Goal: Transaction & Acquisition: Obtain resource

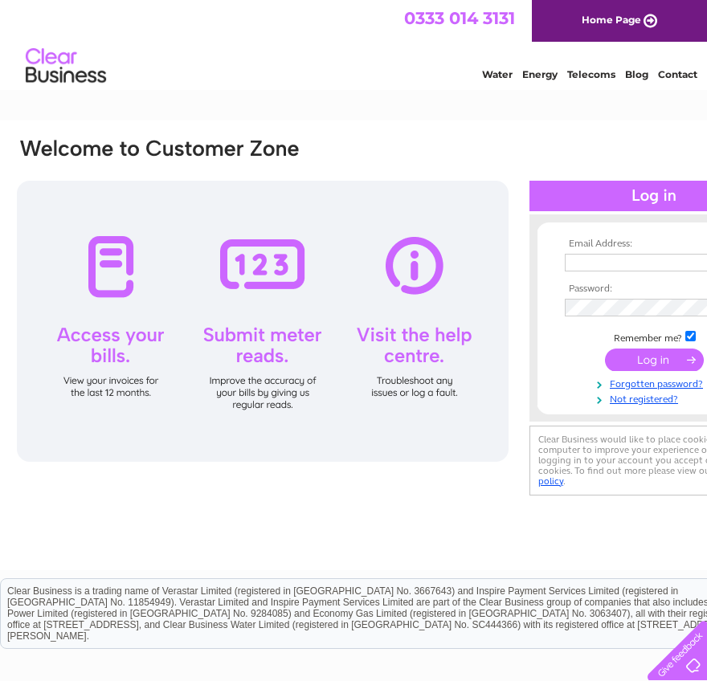
click at [598, 255] on input "text" at bounding box center [646, 263] width 165 height 18
paste input "[EMAIL_ADDRESS][DOMAIN_NAME]"
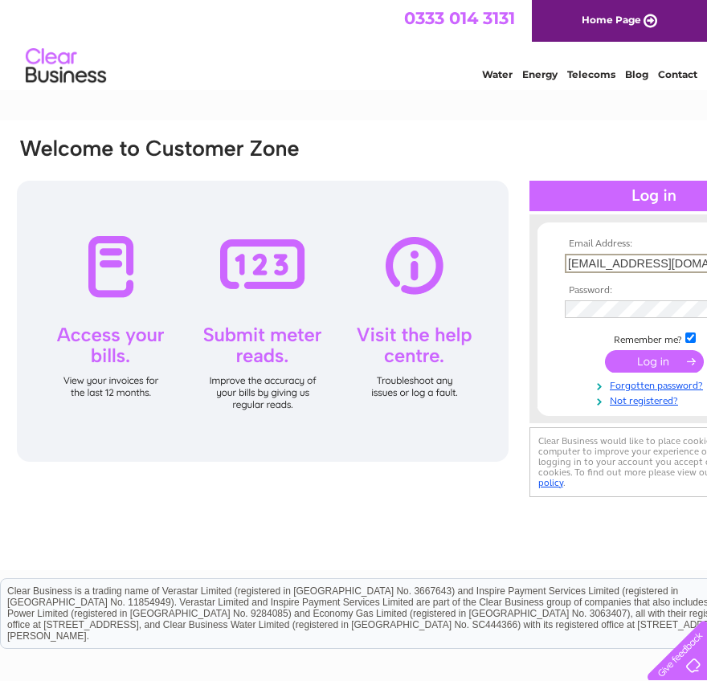
type input "[EMAIL_ADDRESS][DOMAIN_NAME]"
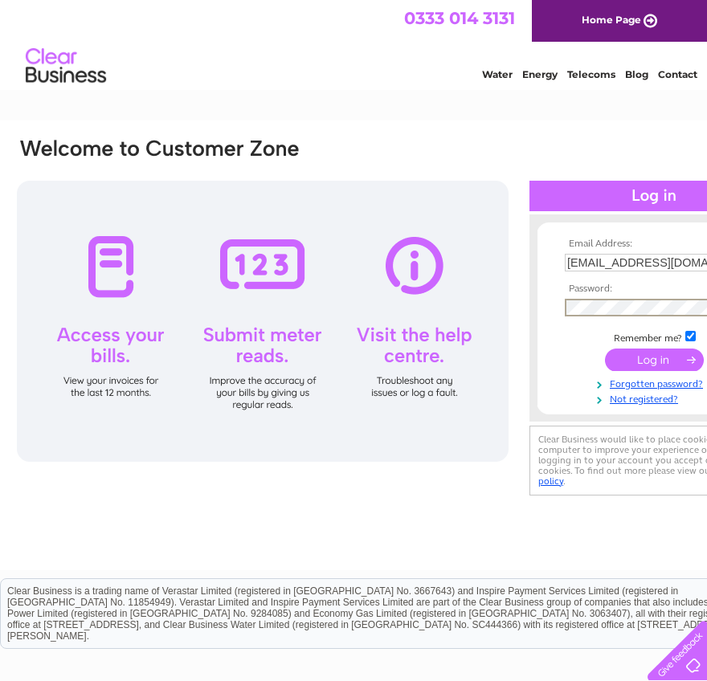
click at [671, 357] on input "submit" at bounding box center [654, 359] width 99 height 22
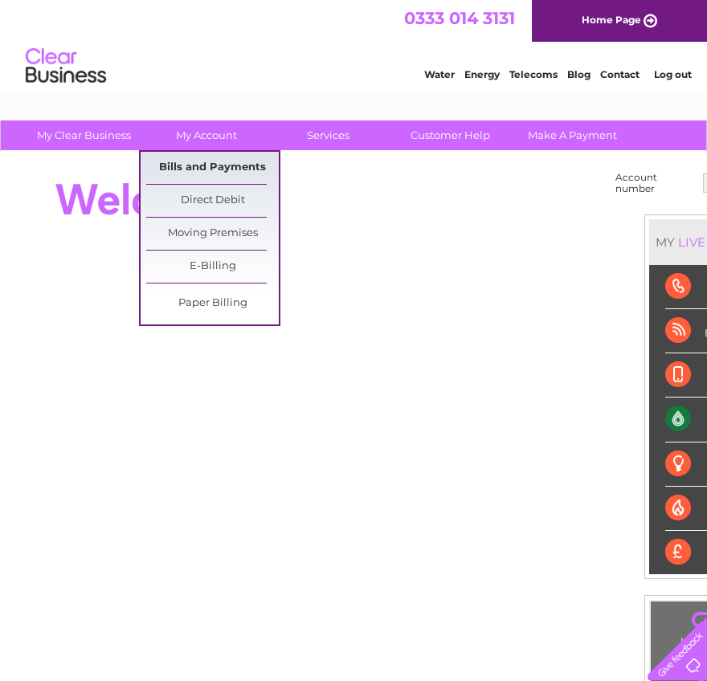
click at [206, 161] on link "Bills and Payments" at bounding box center [212, 168] width 132 height 32
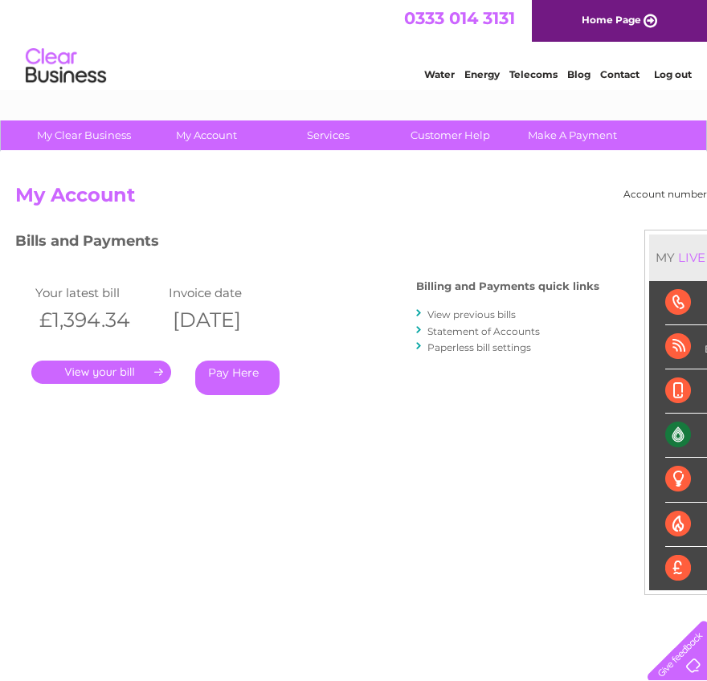
click at [85, 374] on link "." at bounding box center [101, 371] width 140 height 23
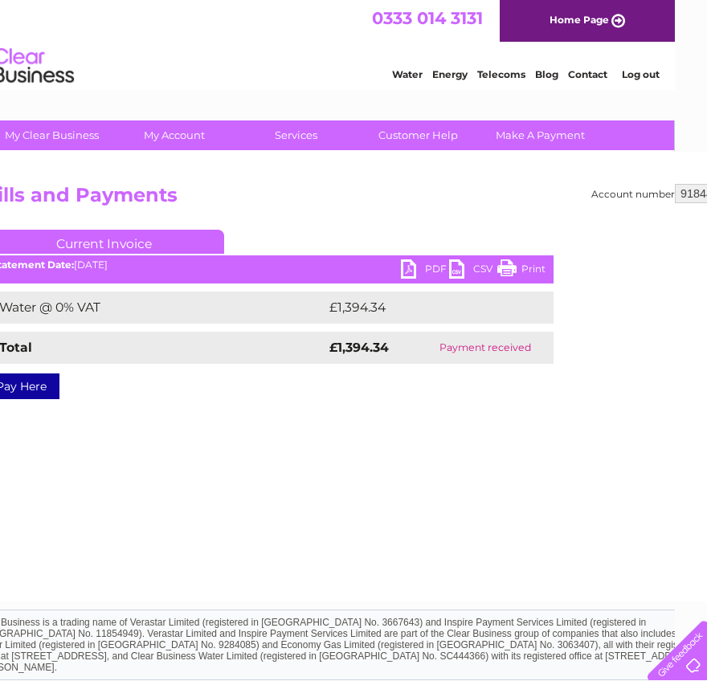
scroll to position [0, 31]
drag, startPoint x: 412, startPoint y: 271, endPoint x: 371, endPoint y: 284, distance: 43.2
click at [412, 271] on link "PDF" at bounding box center [426, 270] width 48 height 23
click at [698, 188] on select "918442 939802 943834 1137068 30300659" at bounding box center [712, 193] width 73 height 19
select select "939802"
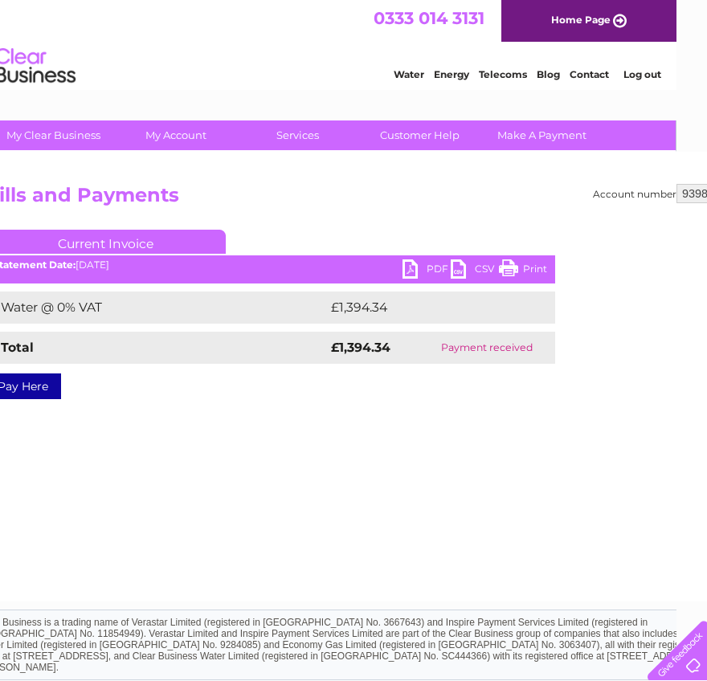
click at [676, 184] on select "918442 939802 943834 1137068 30300659" at bounding box center [712, 193] width 73 height 19
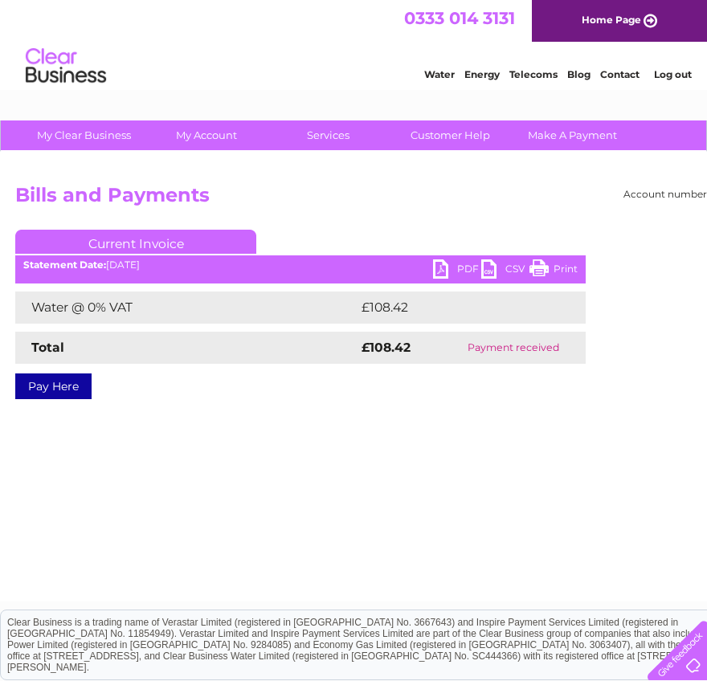
click at [458, 270] on link "PDF" at bounding box center [457, 270] width 48 height 23
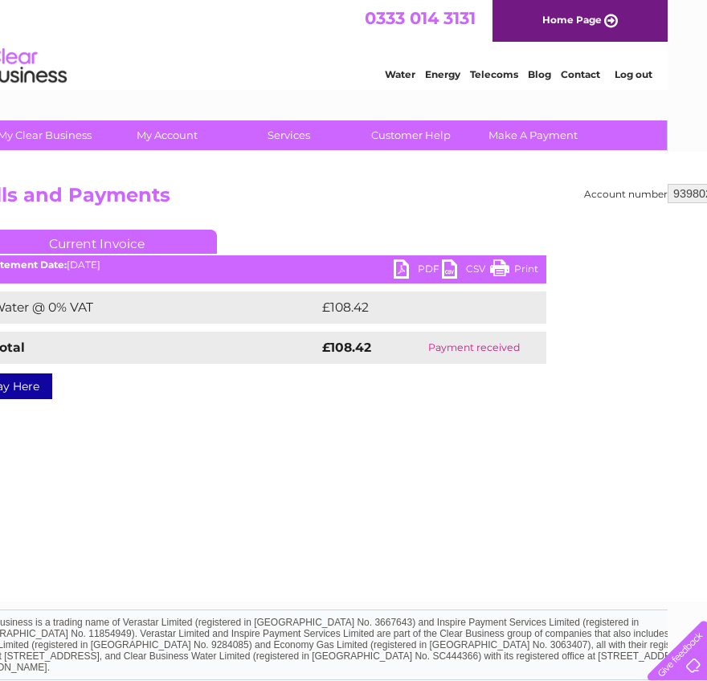
click at [684, 188] on select "918442 939802 943834 1137068 30300659" at bounding box center [703, 193] width 73 height 19
select select "943834"
click at [667, 184] on select "918442 939802 943834 1137068 30300659" at bounding box center [703, 193] width 73 height 19
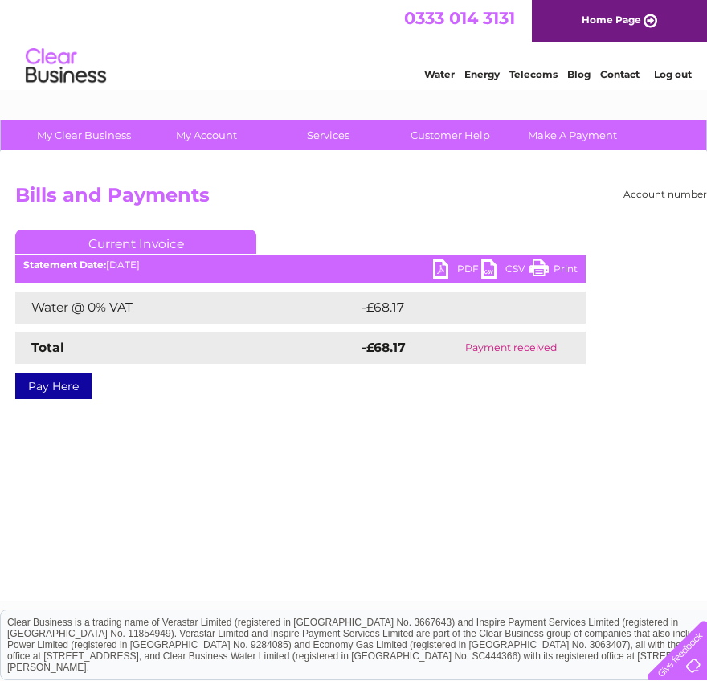
scroll to position [0, 88]
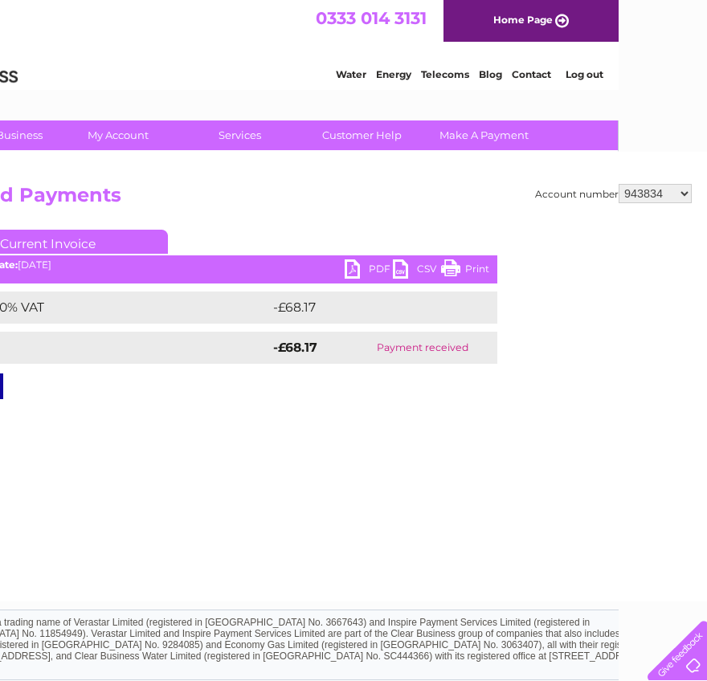
click at [647, 197] on select "918442 939802 943834 1137068 30300659" at bounding box center [654, 193] width 73 height 19
select select "1137068"
click at [618, 184] on select "918442 939802 943834 1137068 30300659" at bounding box center [654, 193] width 73 height 19
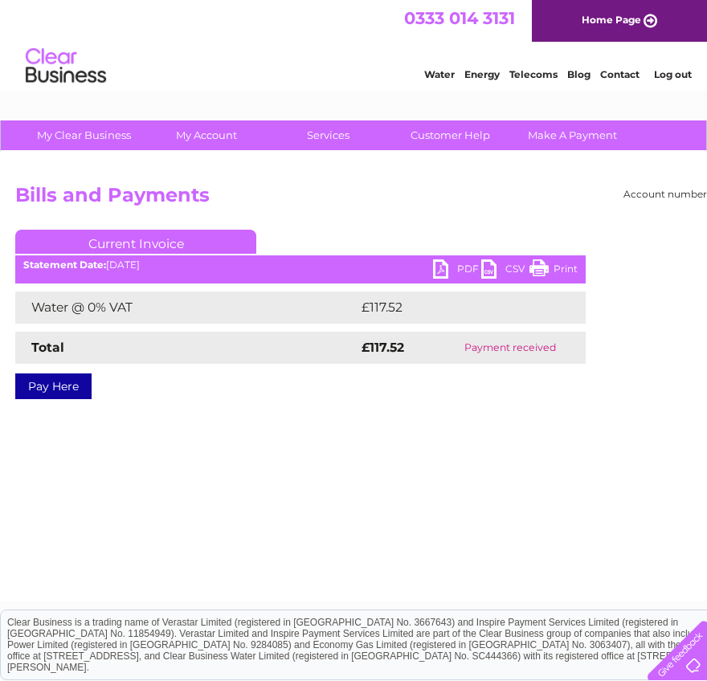
click at [435, 273] on link "PDF" at bounding box center [457, 270] width 48 height 23
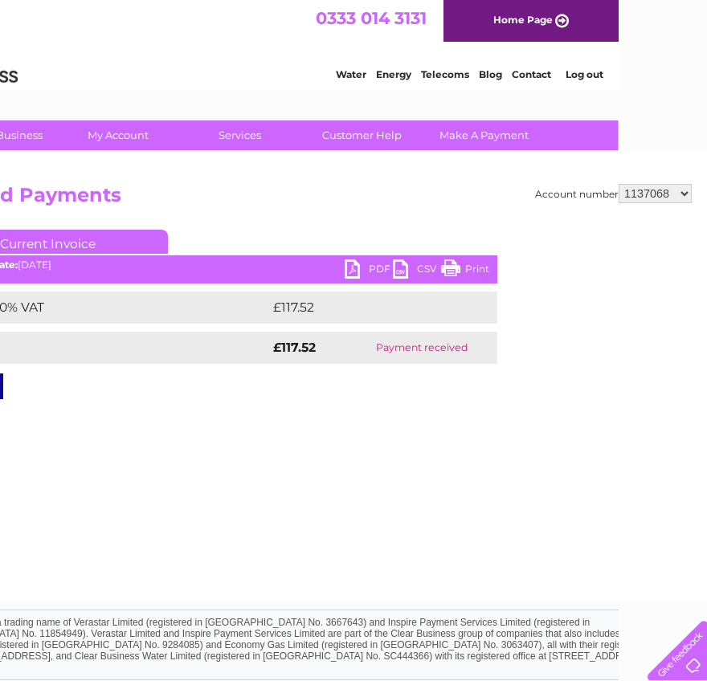
click at [650, 199] on select "918442 939802 943834 1137068 30300659" at bounding box center [654, 193] width 73 height 19
select select "30300659"
click at [618, 184] on select "918442 939802 943834 1137068 30300659" at bounding box center [654, 193] width 73 height 19
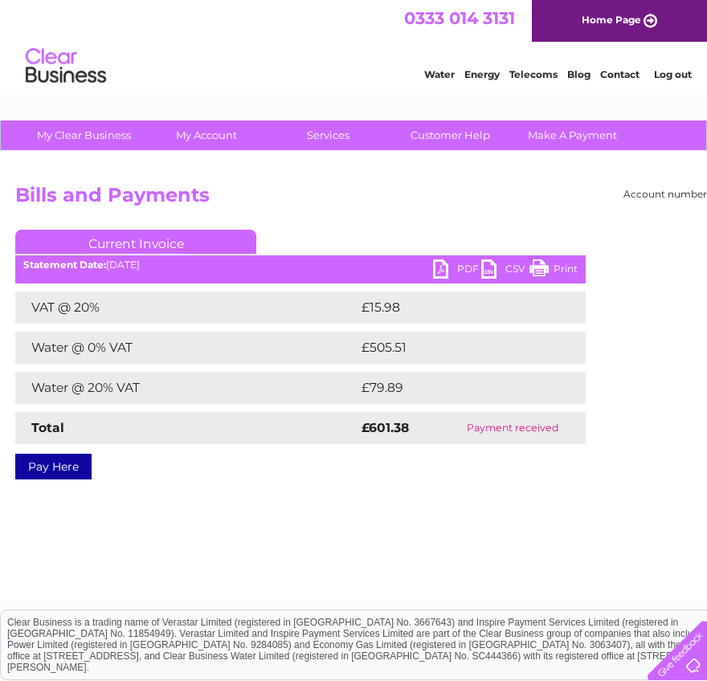
click at [445, 262] on link "PDF" at bounding box center [457, 270] width 48 height 23
click at [649, 17] on link "Home Page" at bounding box center [618, 21] width 175 height 42
